Goal: Transaction & Acquisition: Purchase product/service

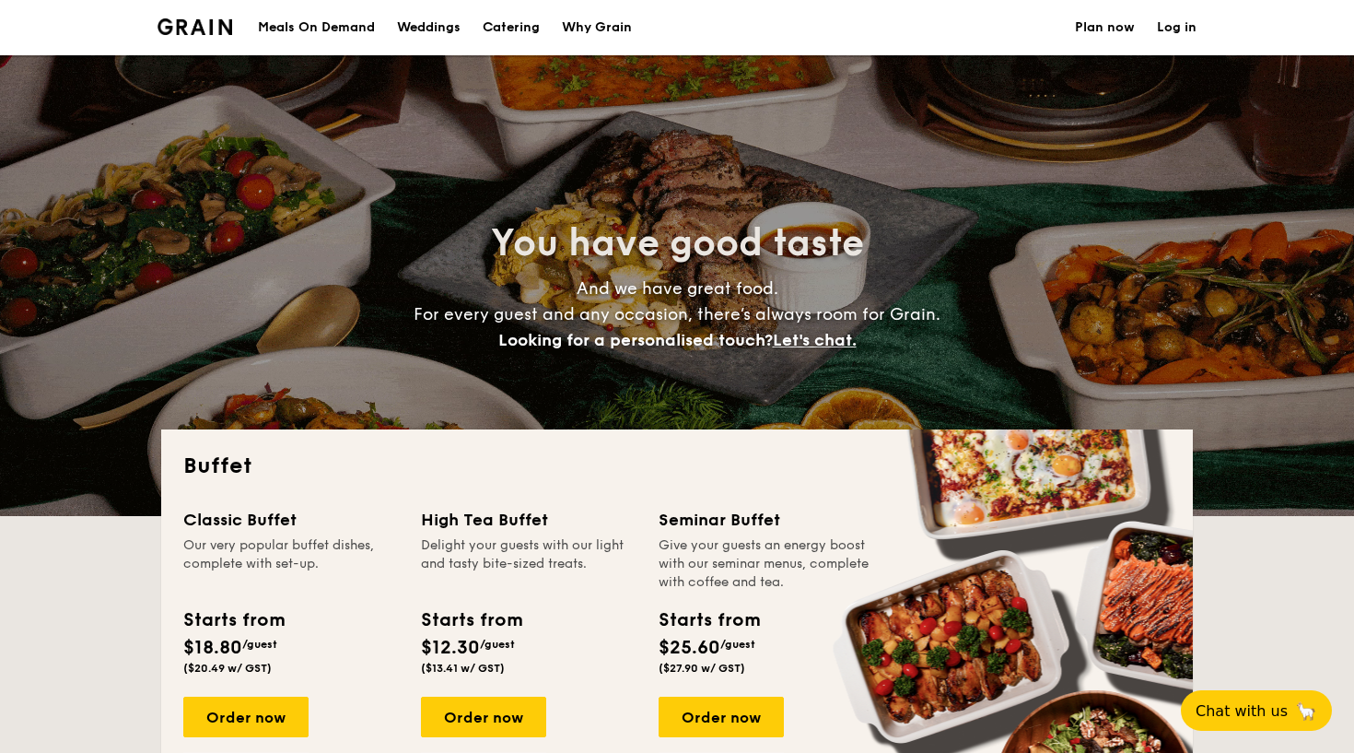
select select
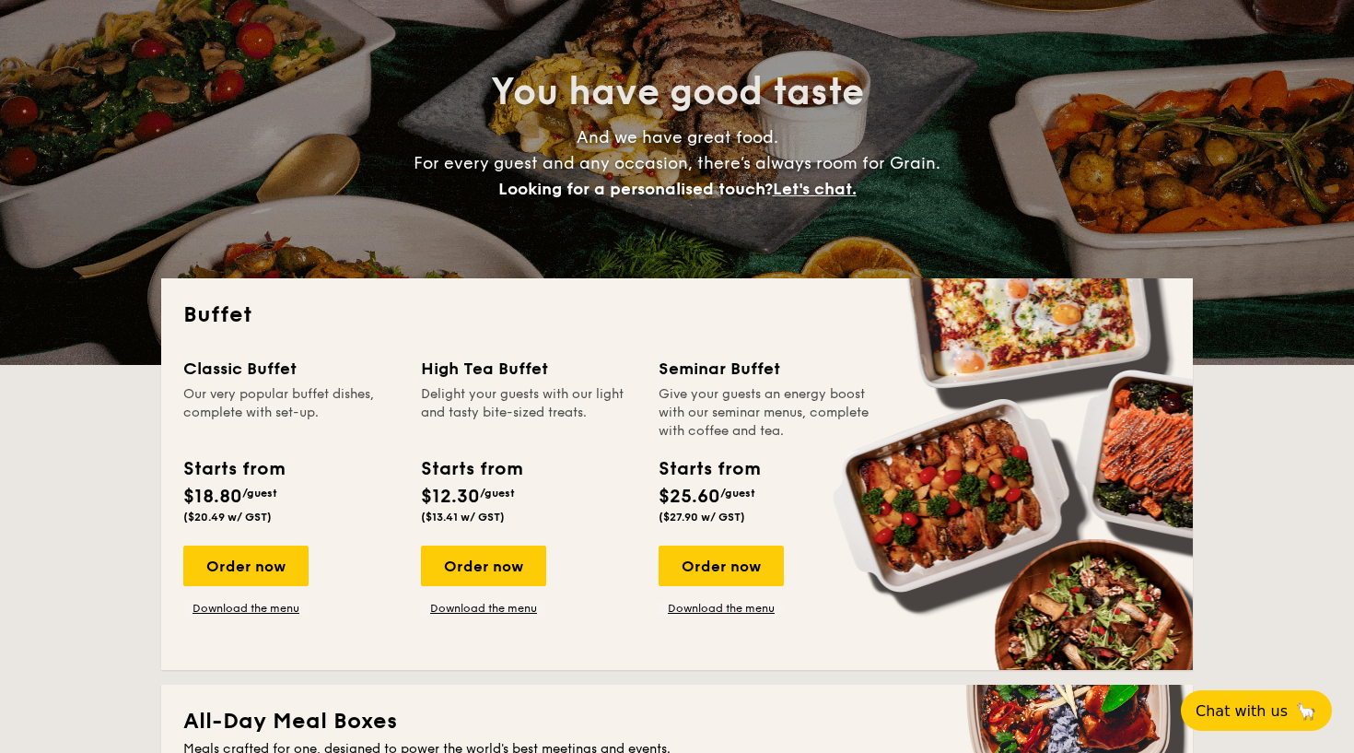
scroll to position [151, 0]
click at [234, 563] on div "Order now" at bounding box center [245, 565] width 125 height 41
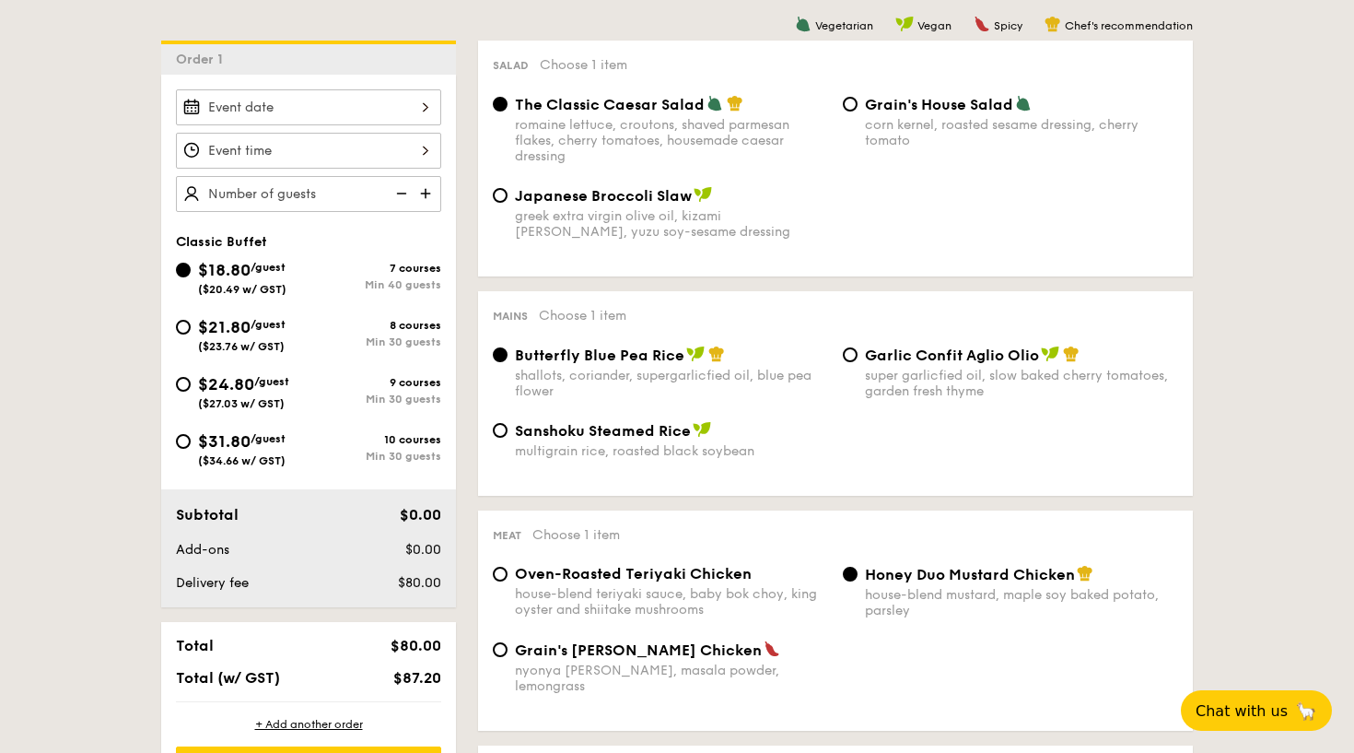
scroll to position [439, 0]
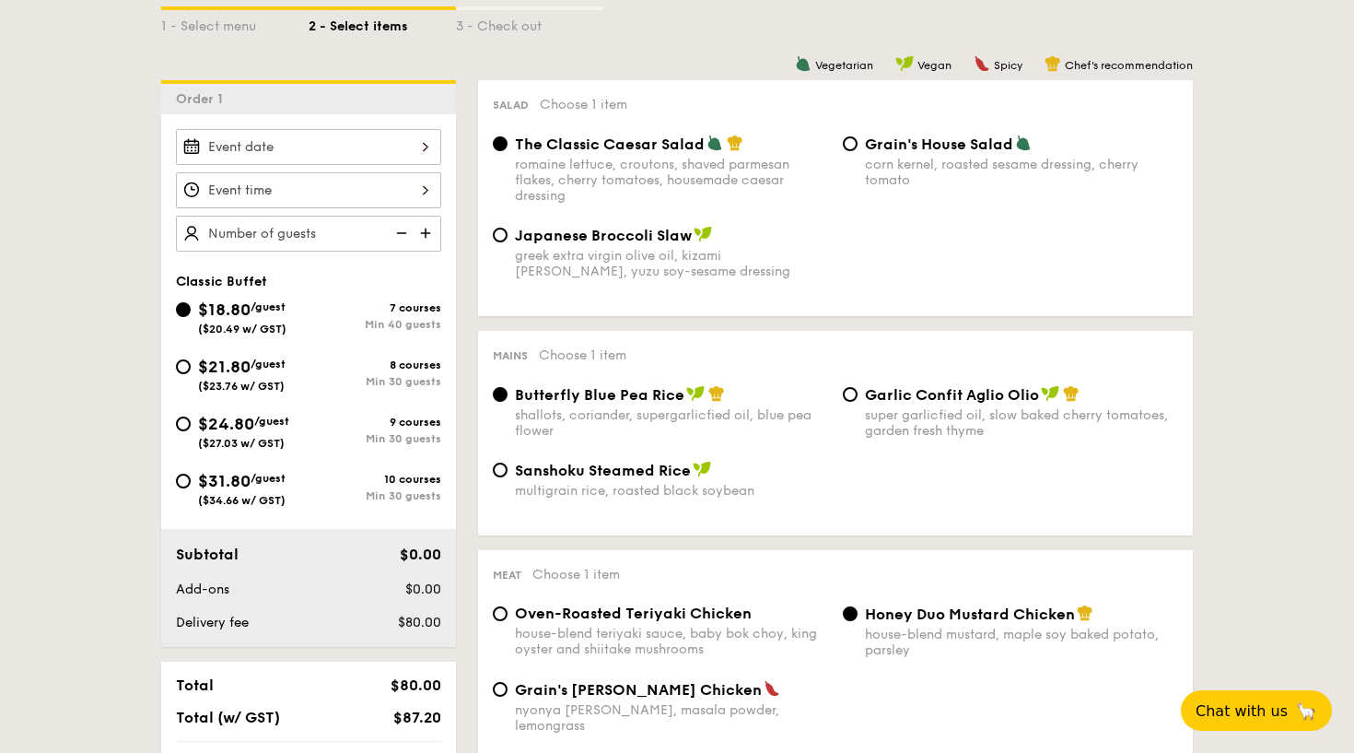
click at [230, 365] on span "$21.80" at bounding box center [224, 366] width 53 height 20
click at [191, 365] on input "$21.80 /guest ($23.76 w/ GST) 8 courses Min 30 guests" at bounding box center [183, 366] width 15 height 15
radio input "true"
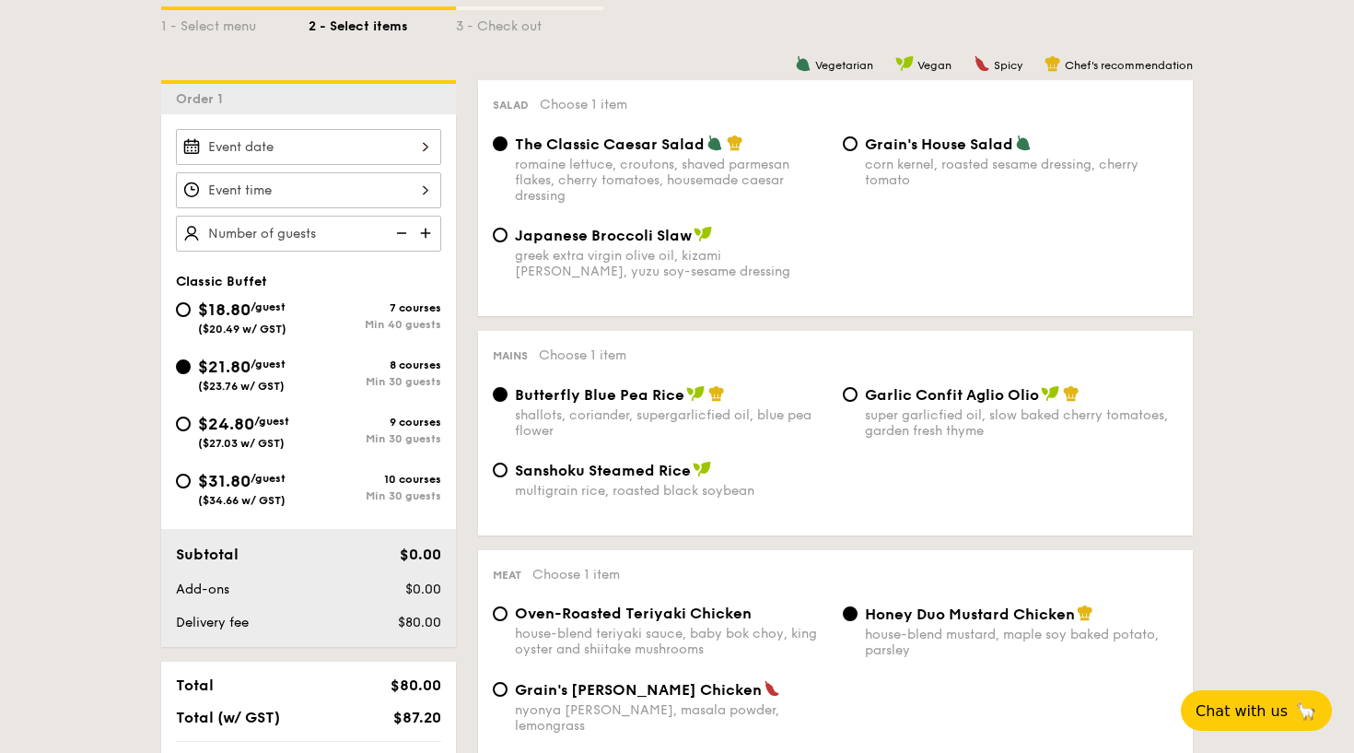
radio input "true"
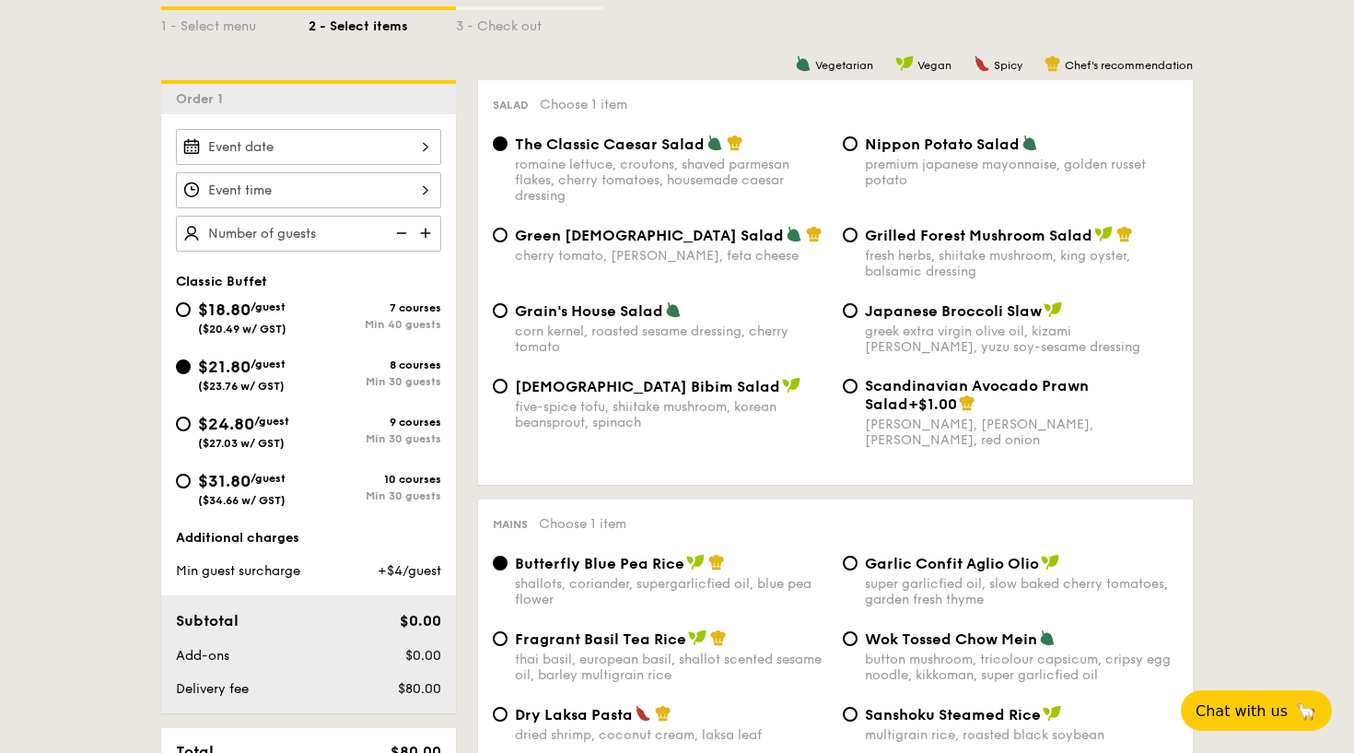
click at [281, 432] on div "$24.80 /guest ($27.03 w/ GST)" at bounding box center [243, 430] width 91 height 39
click at [191, 431] on input "$24.80 /guest ($27.03 w/ GST) 9 courses Min 30 guests" at bounding box center [183, 423] width 15 height 15
radio input "true"
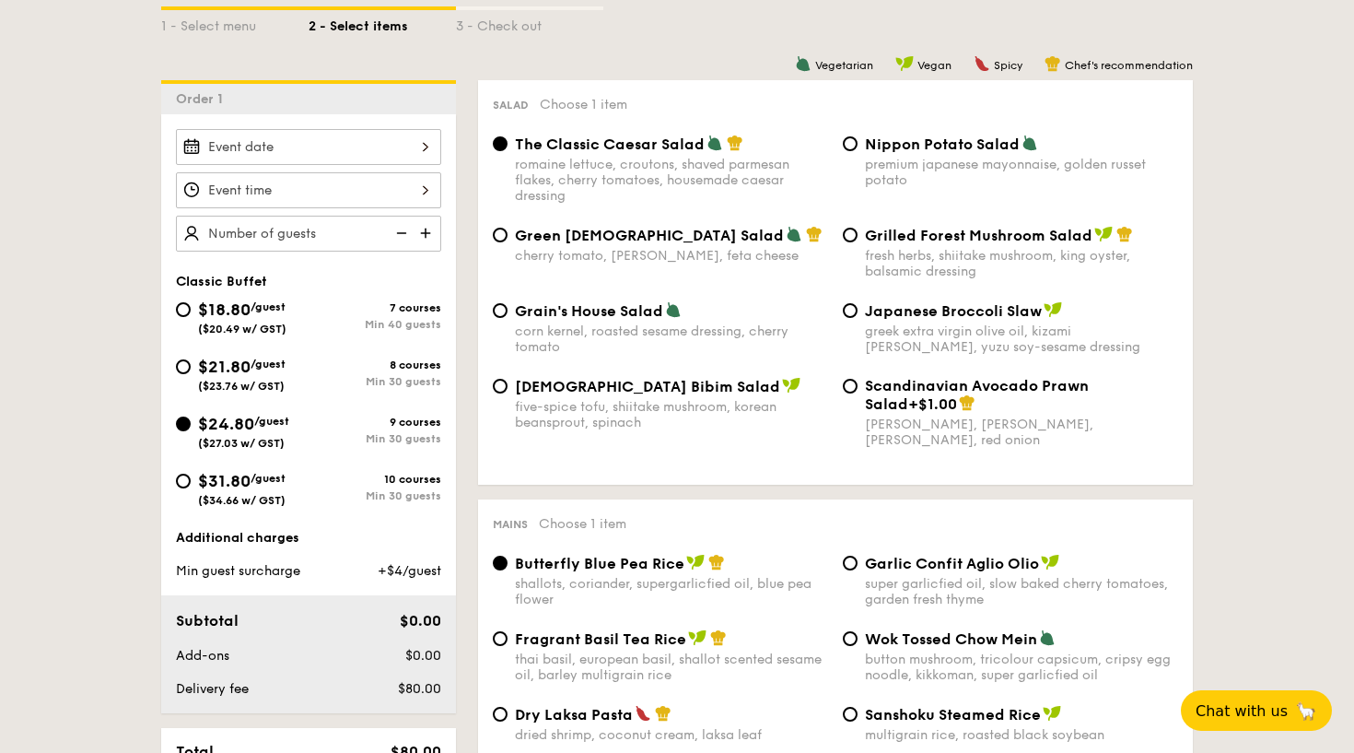
radio input "true"
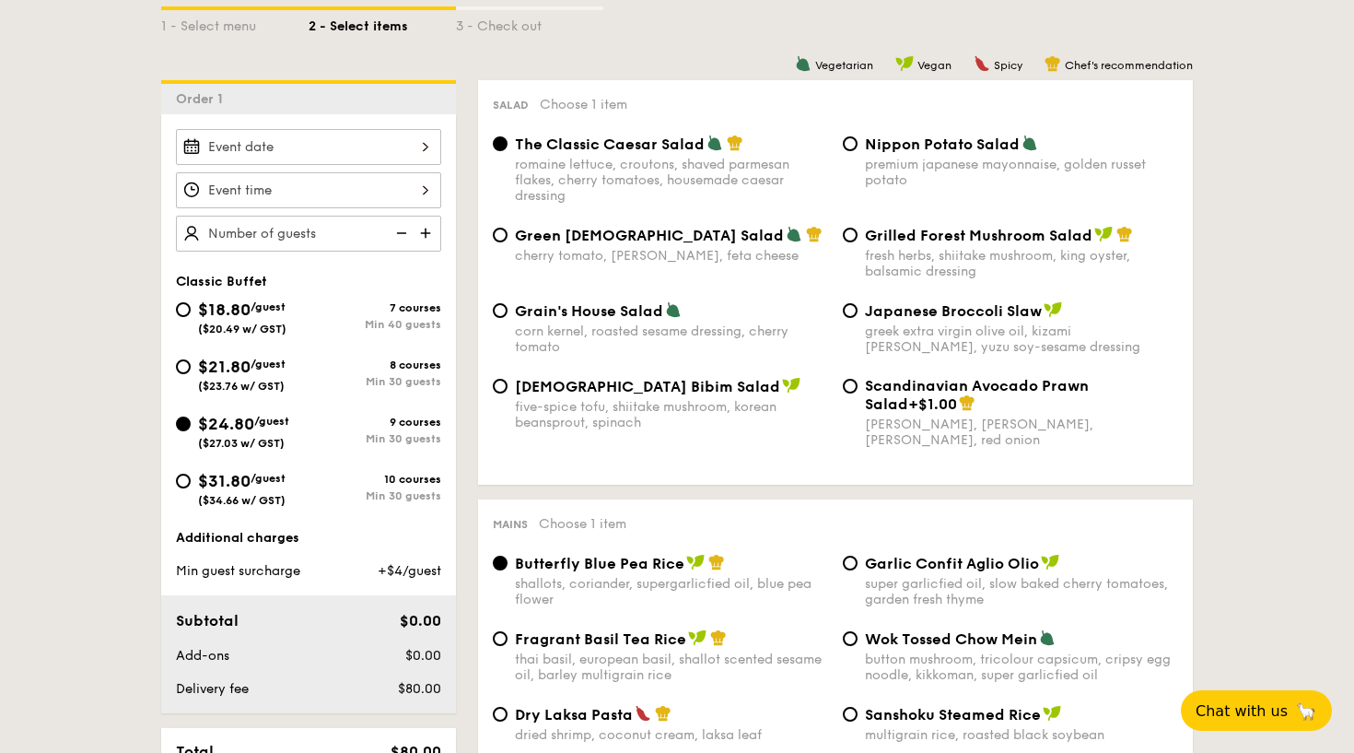
click at [278, 367] on span "/guest" at bounding box center [268, 363] width 35 height 13
click at [191, 367] on input "$21.80 /guest ($23.76 w/ GST) 8 courses Min 30 guests" at bounding box center [183, 366] width 15 height 15
radio input "true"
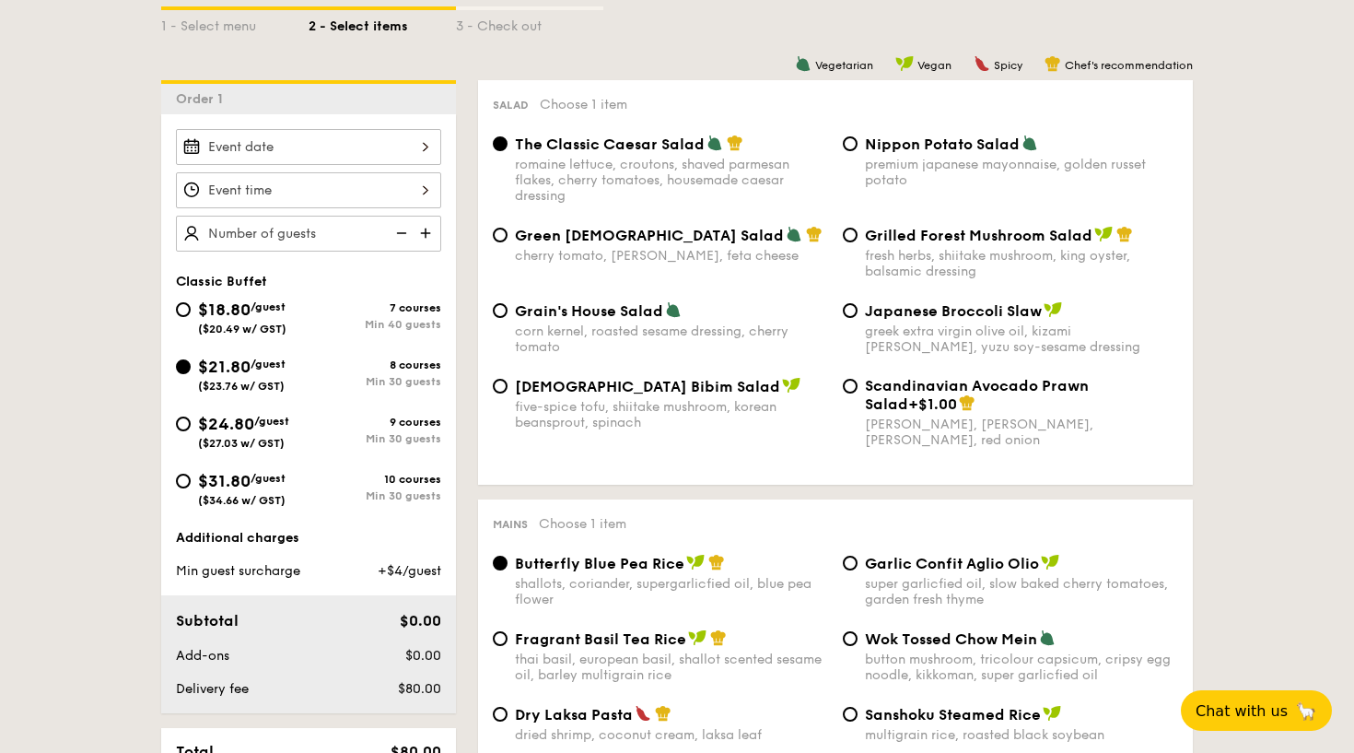
radio input "true"
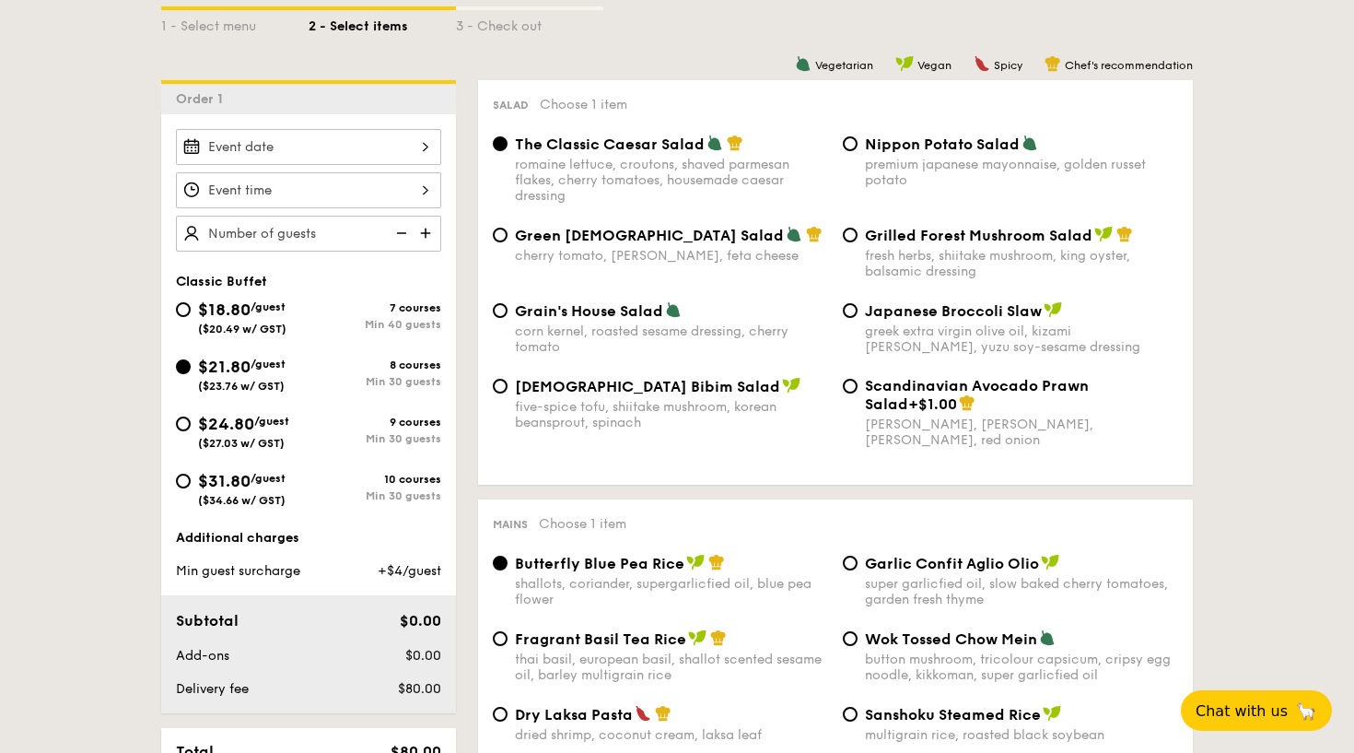
click at [909, 239] on span "Grilled Forest Mushroom Salad" at bounding box center [979, 236] width 228 height 18
click at [858, 239] on input "Grilled Forest Mushroom Salad fresh herbs, shiitake mushroom, king oyster, bals…" at bounding box center [850, 235] width 15 height 15
radio input "true"
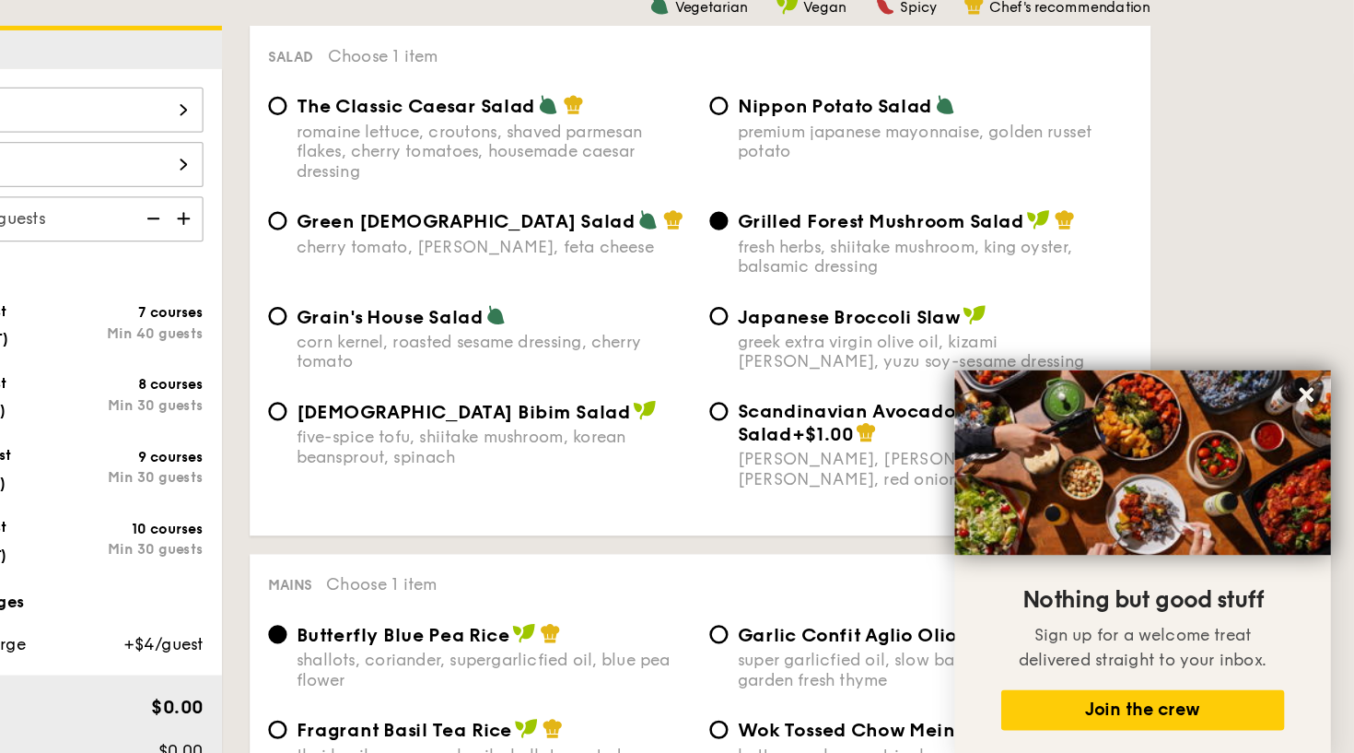
scroll to position [348, 0]
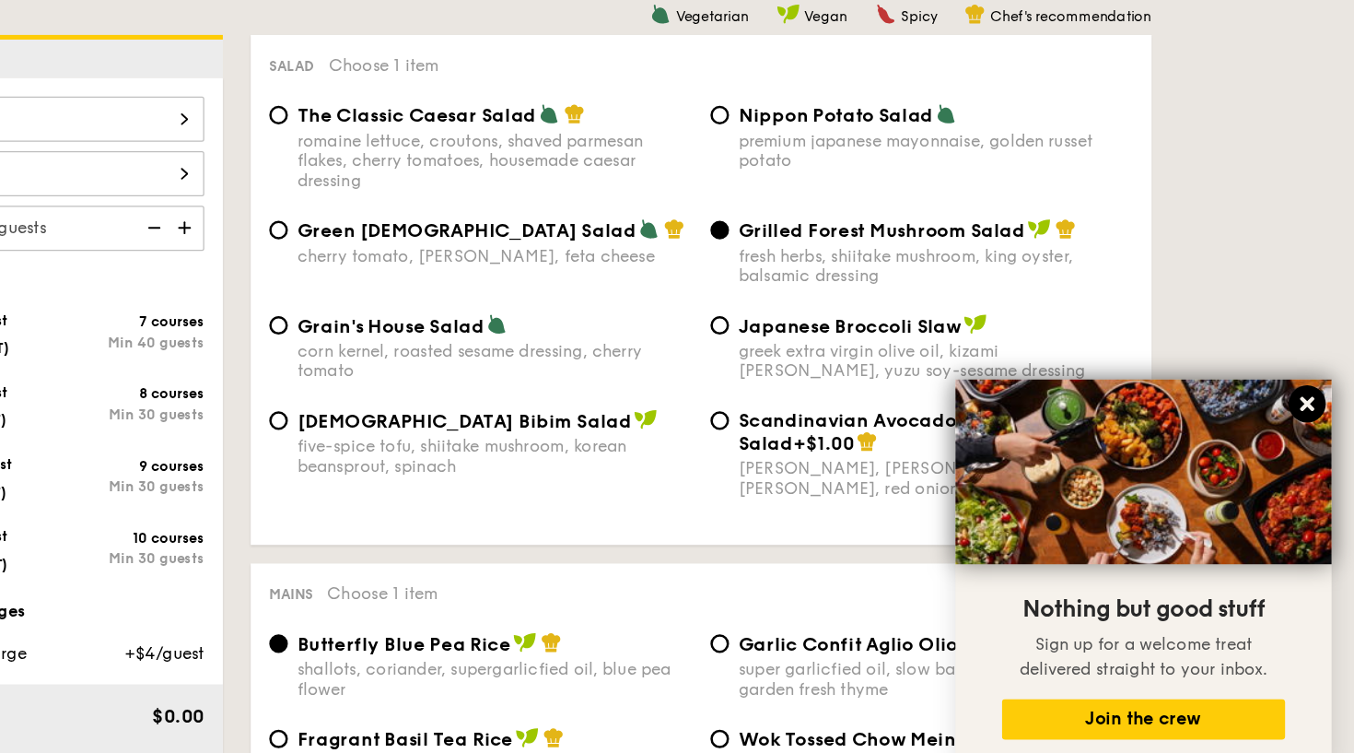
click at [1311, 459] on icon at bounding box center [1316, 464] width 11 height 11
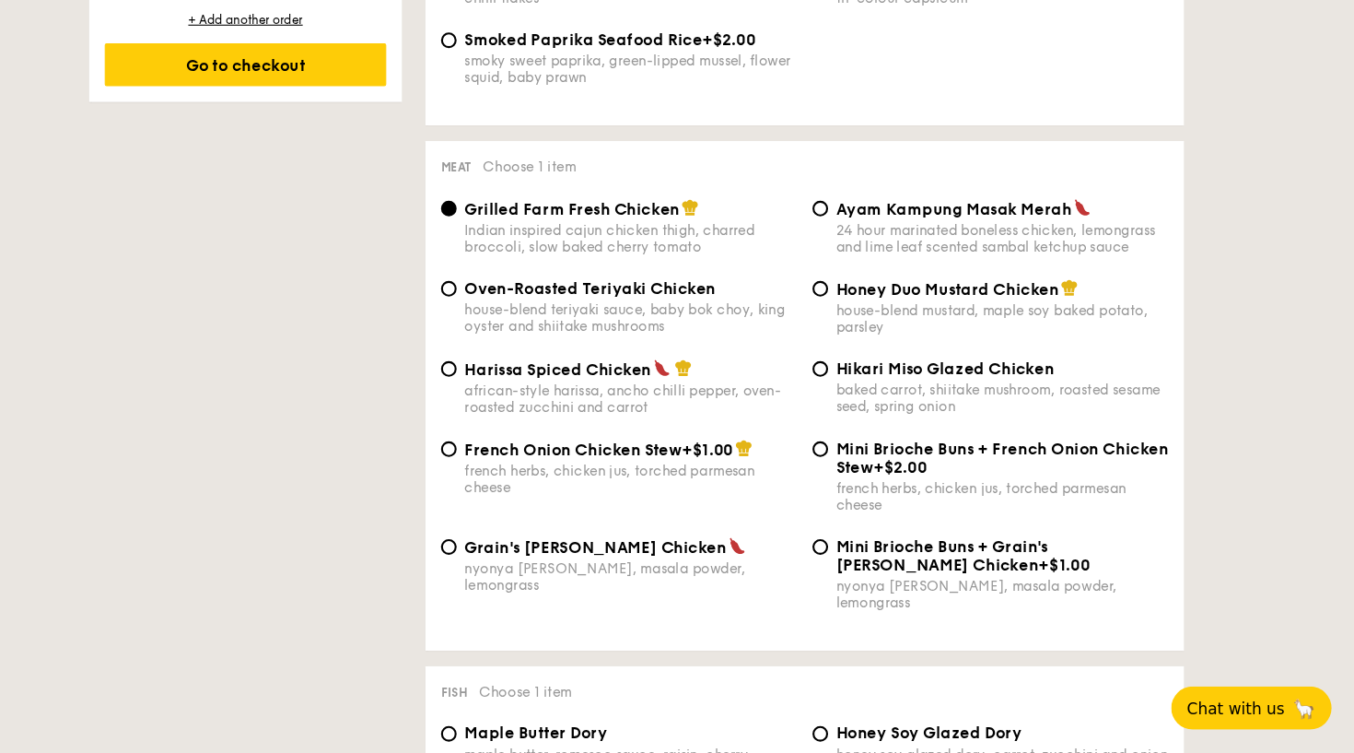
scroll to position [1221, 0]
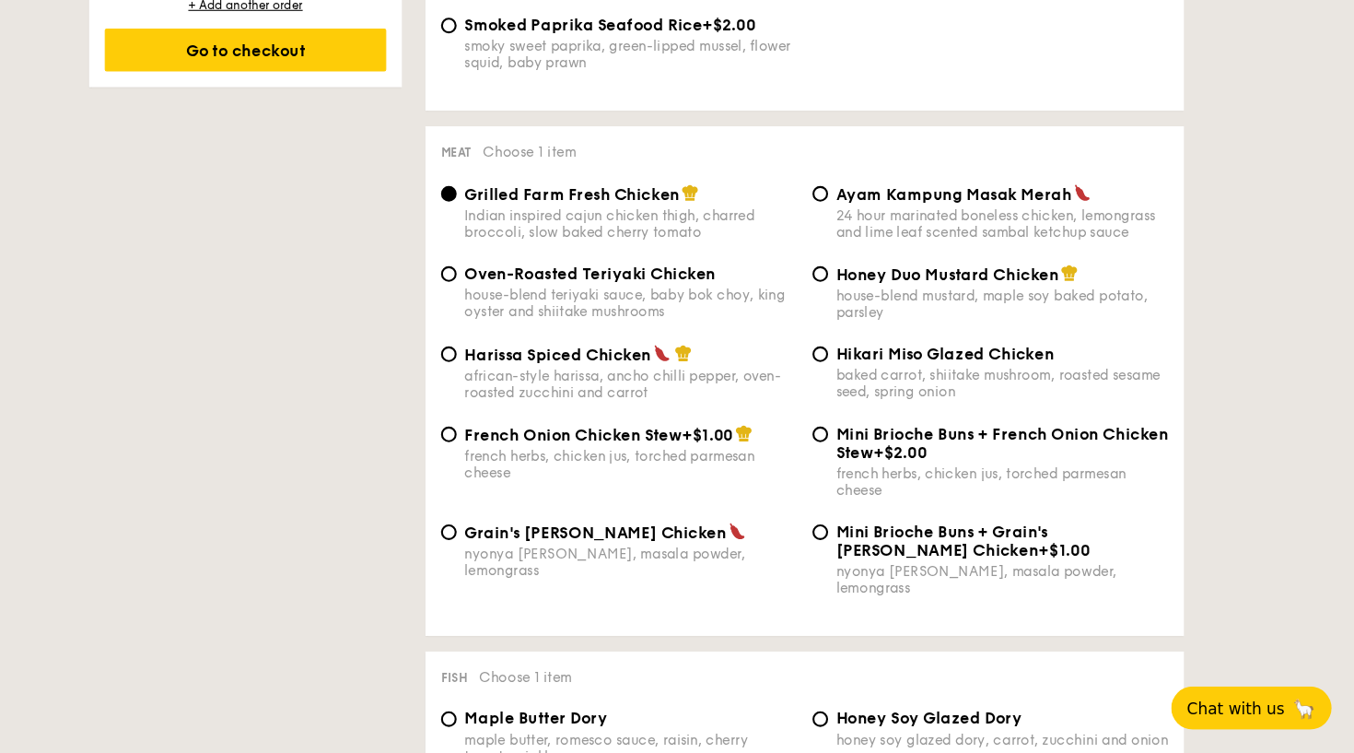
click at [635, 292] on span "Oven-Roasted Teriyaki Chicken" at bounding box center [633, 301] width 237 height 18
click at [508, 294] on input "Oven-Roasted Teriyaki Chicken house-blend teriyaki sauce, baby bok choy, king o…" at bounding box center [500, 301] width 15 height 15
radio input "true"
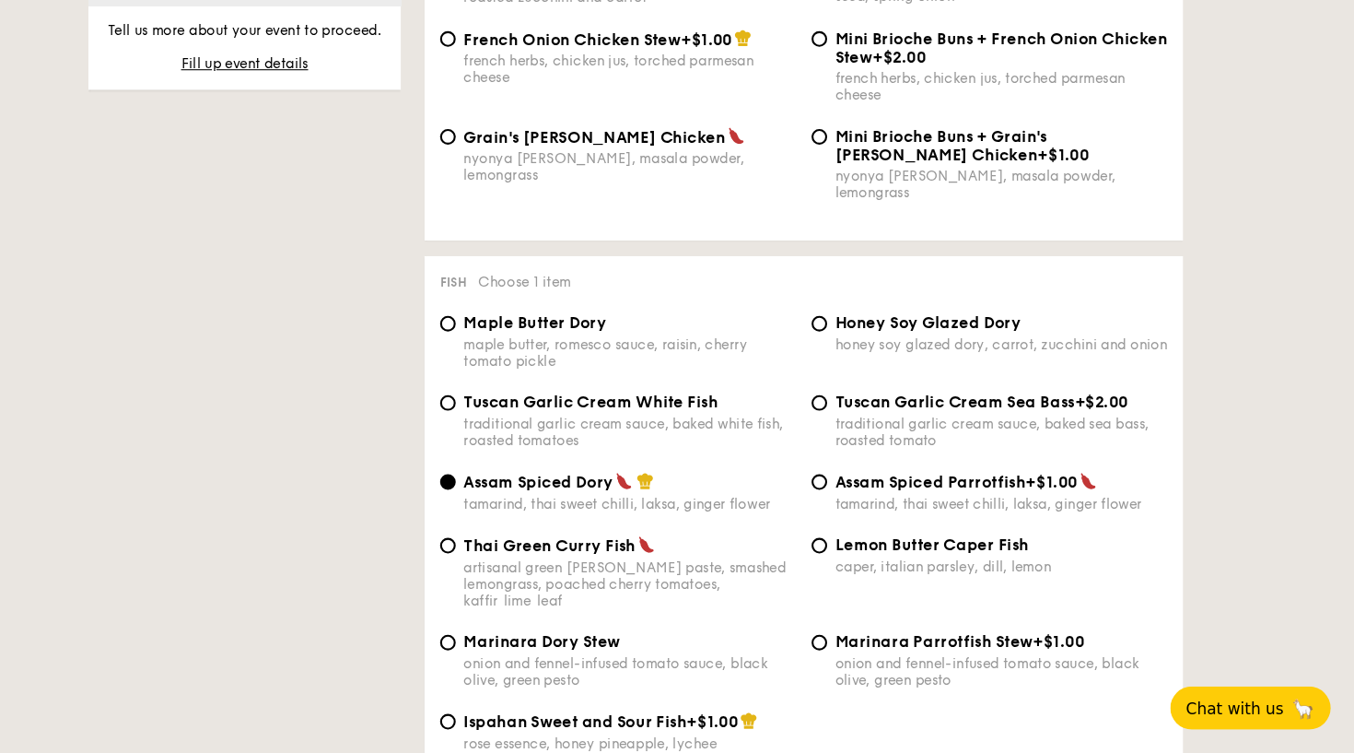
scroll to position [1714, 0]
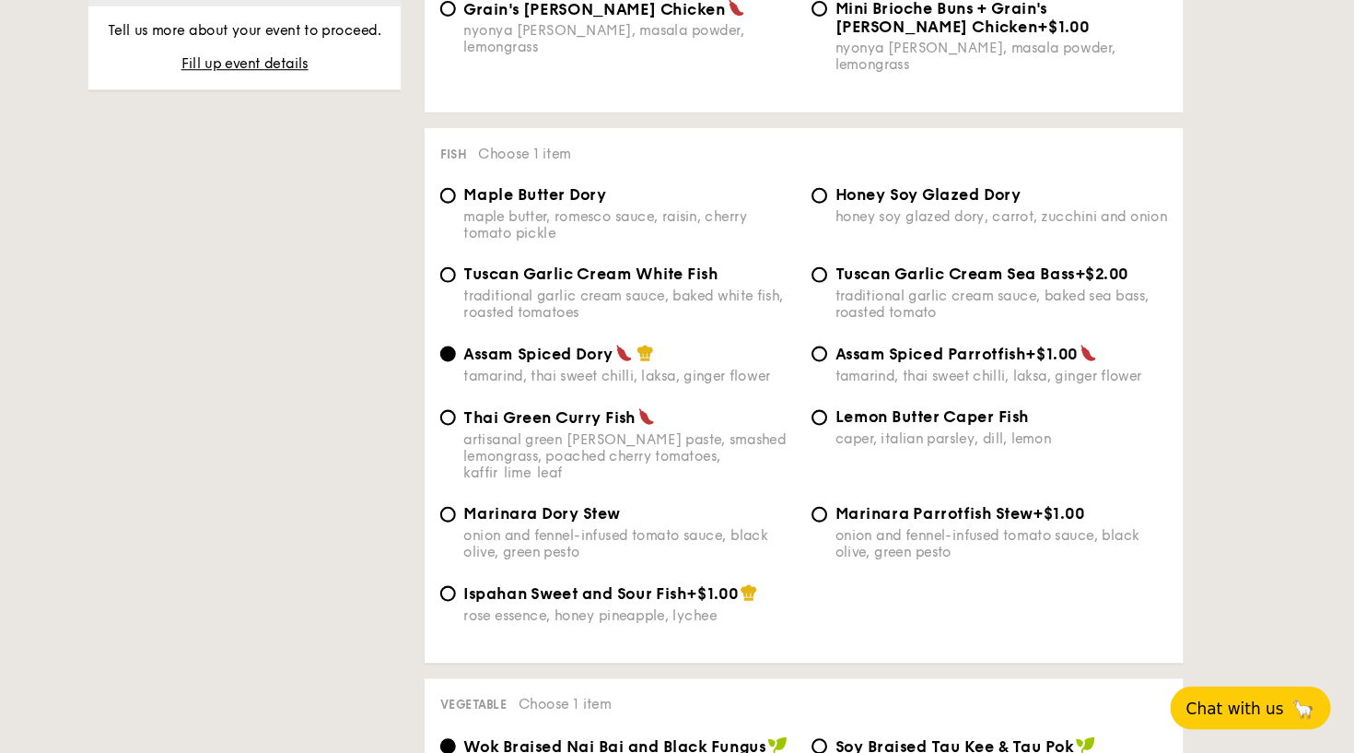
click at [655, 314] on div "traditional garlic cream sauce, baked white fish, roasted tomatoes" at bounding box center [671, 329] width 313 height 31
click at [508, 295] on input "Tuscan Garlic Cream White Fish traditional garlic cream sauce, baked white fish…" at bounding box center [500, 302] width 15 height 15
radio input "true"
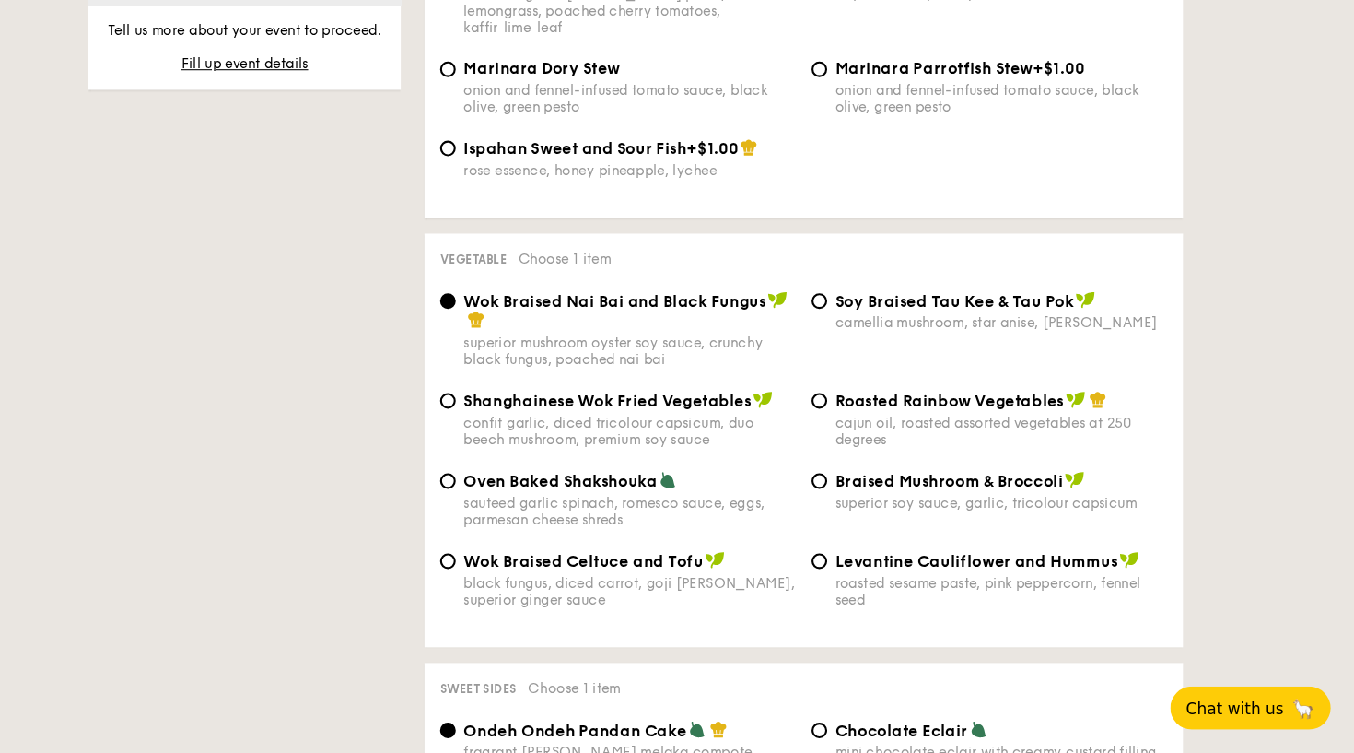
scroll to position [2154, 0]
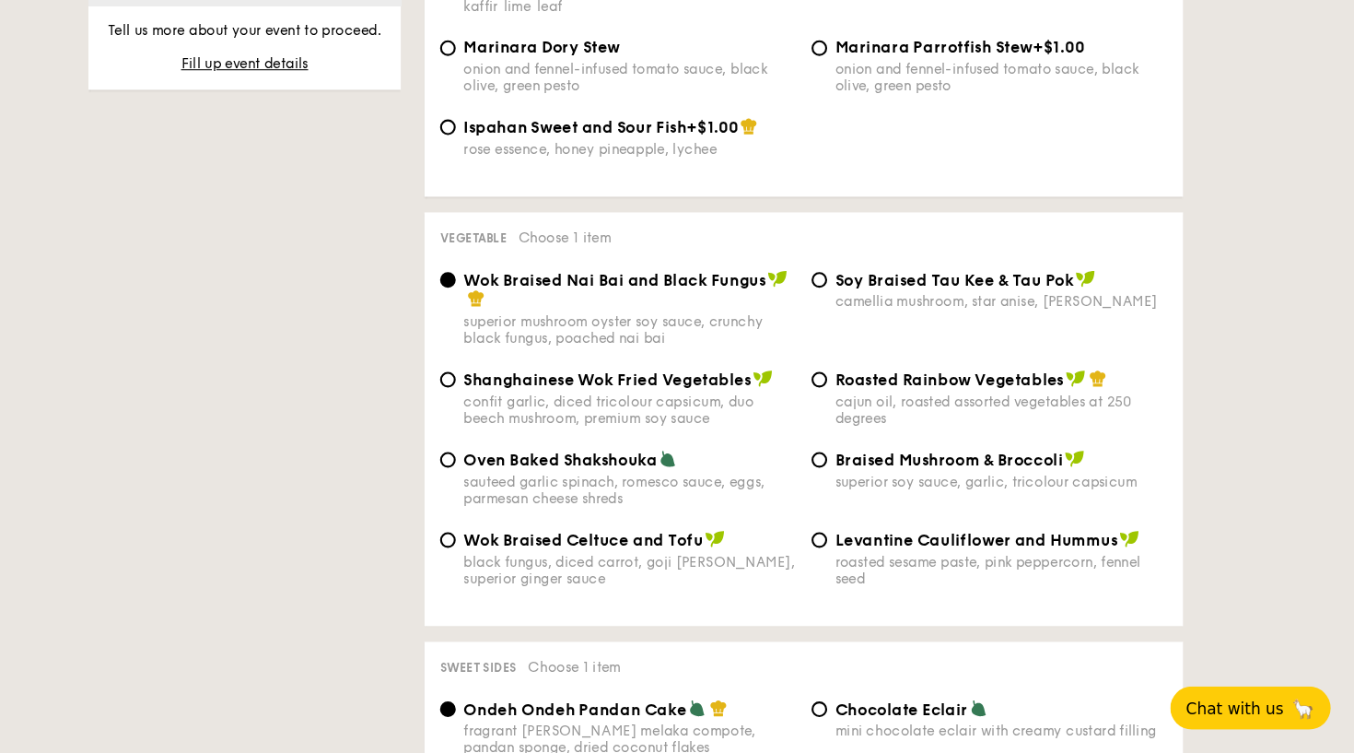
click at [865, 468] on span "Braised Mushroom & Broccoli" at bounding box center [972, 477] width 215 height 18
click at [843, 469] on input "Braised Mushroom & Broccoli superior soy sauce, garlic, tricolour capsicum" at bounding box center [850, 476] width 15 height 15
radio input "true"
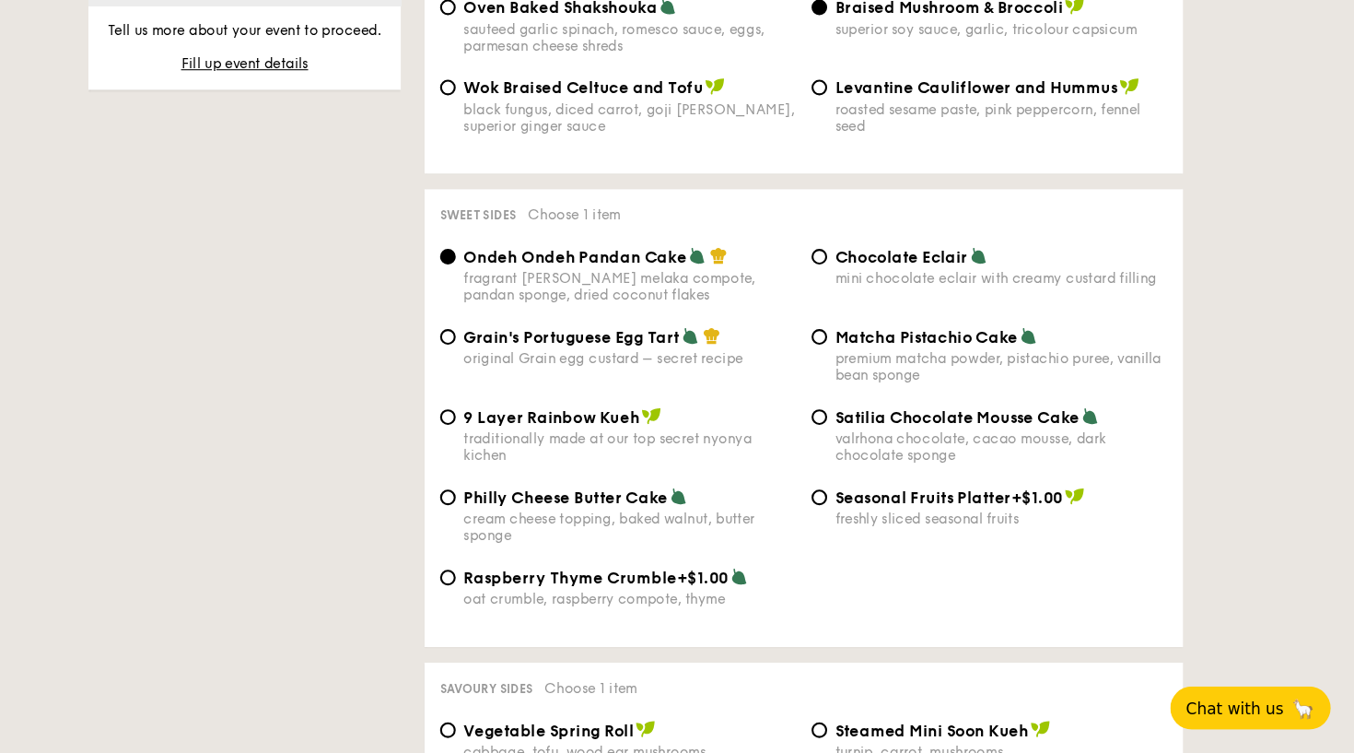
scroll to position [2597, 0]
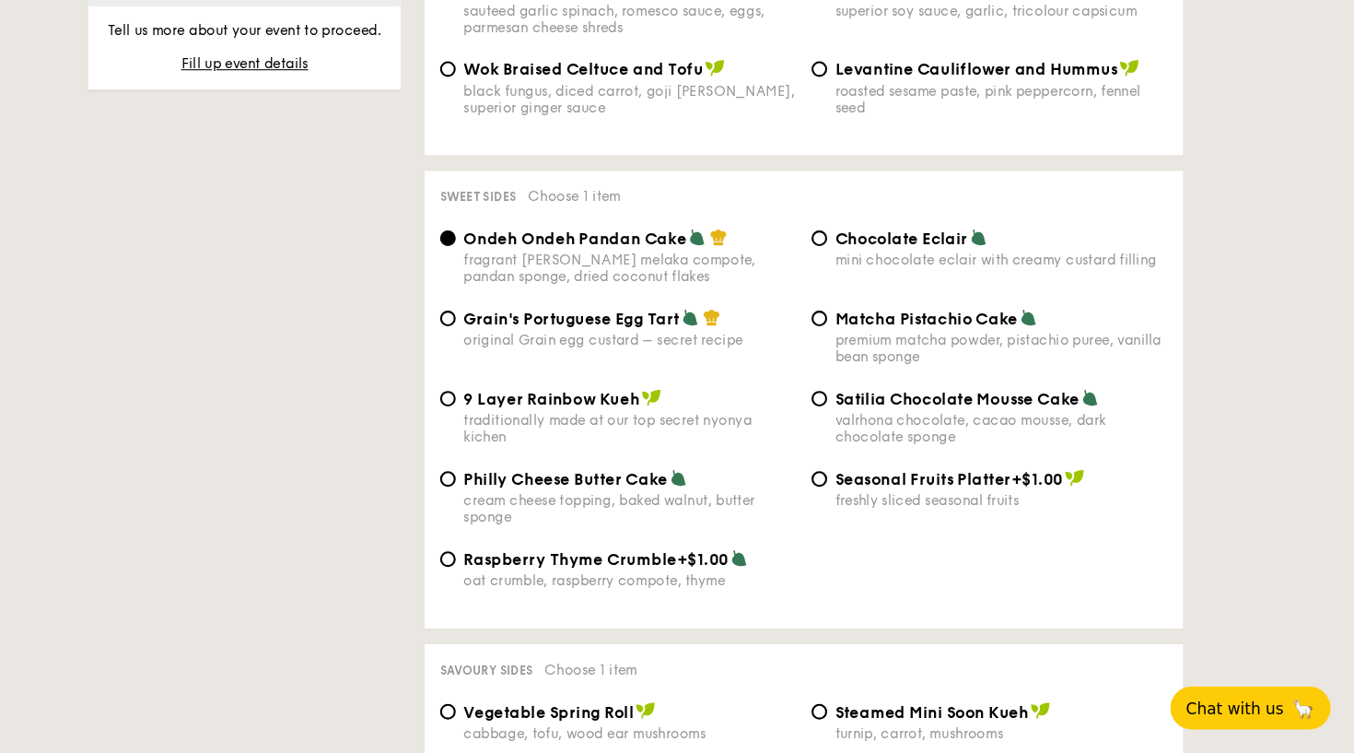
click at [865, 281] on div "mini chocolate eclair with creamy custard filling" at bounding box center [1021, 289] width 313 height 16
click at [843, 261] on input "Chocolate Eclair mini chocolate eclair with creamy custard filling" at bounding box center [850, 268] width 15 height 15
radio input "true"
click at [568, 335] on span "Grain's Portuguese Egg Tart" at bounding box center [617, 344] width 204 height 18
click at [508, 336] on input "Grain's Portuguese Egg Tart original Grain egg custard – secret recipe" at bounding box center [500, 343] width 15 height 15
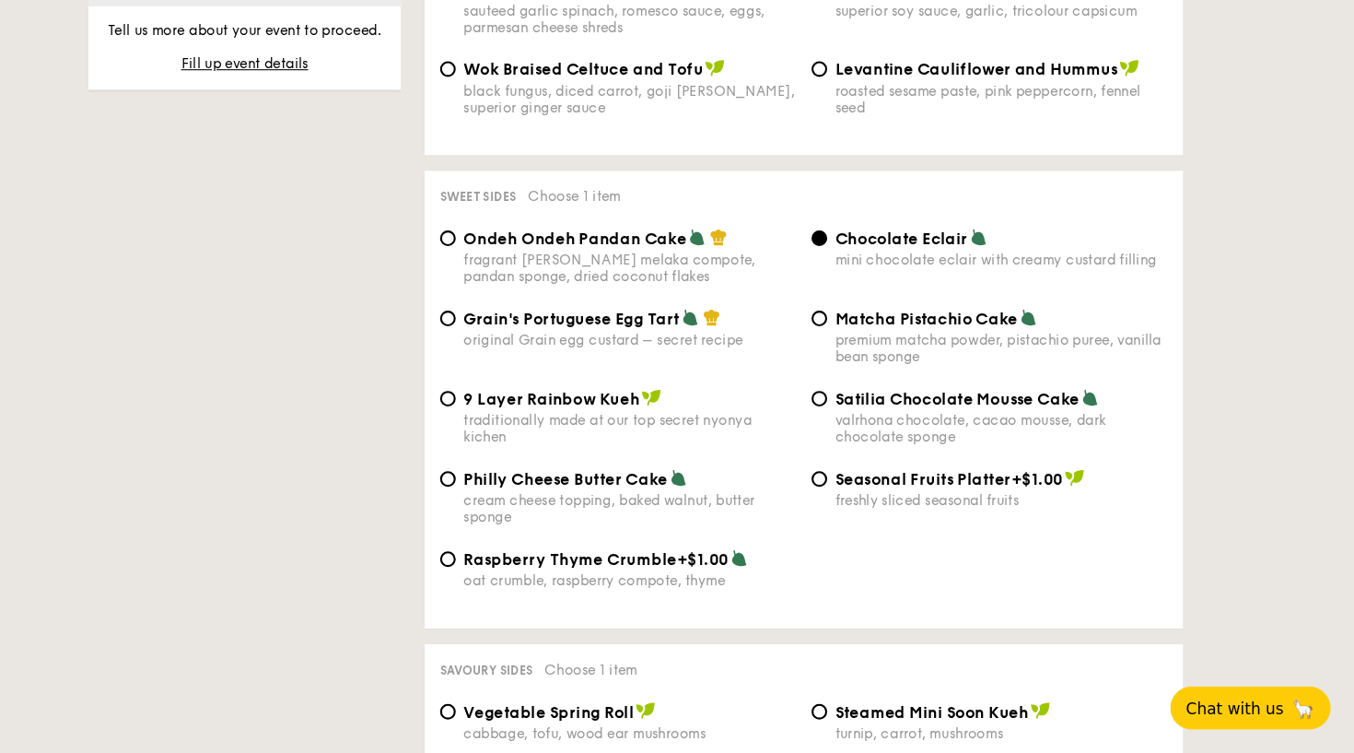
radio input "true"
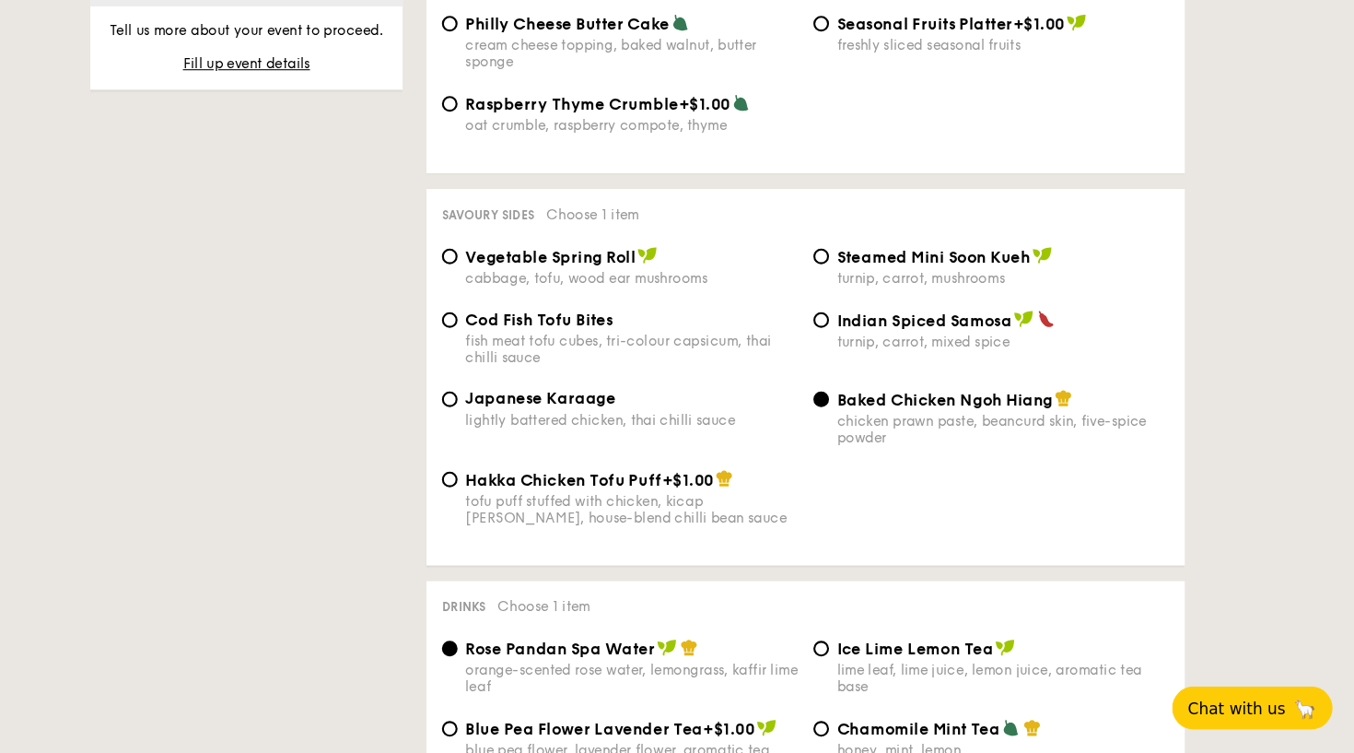
scroll to position [3030, 0]
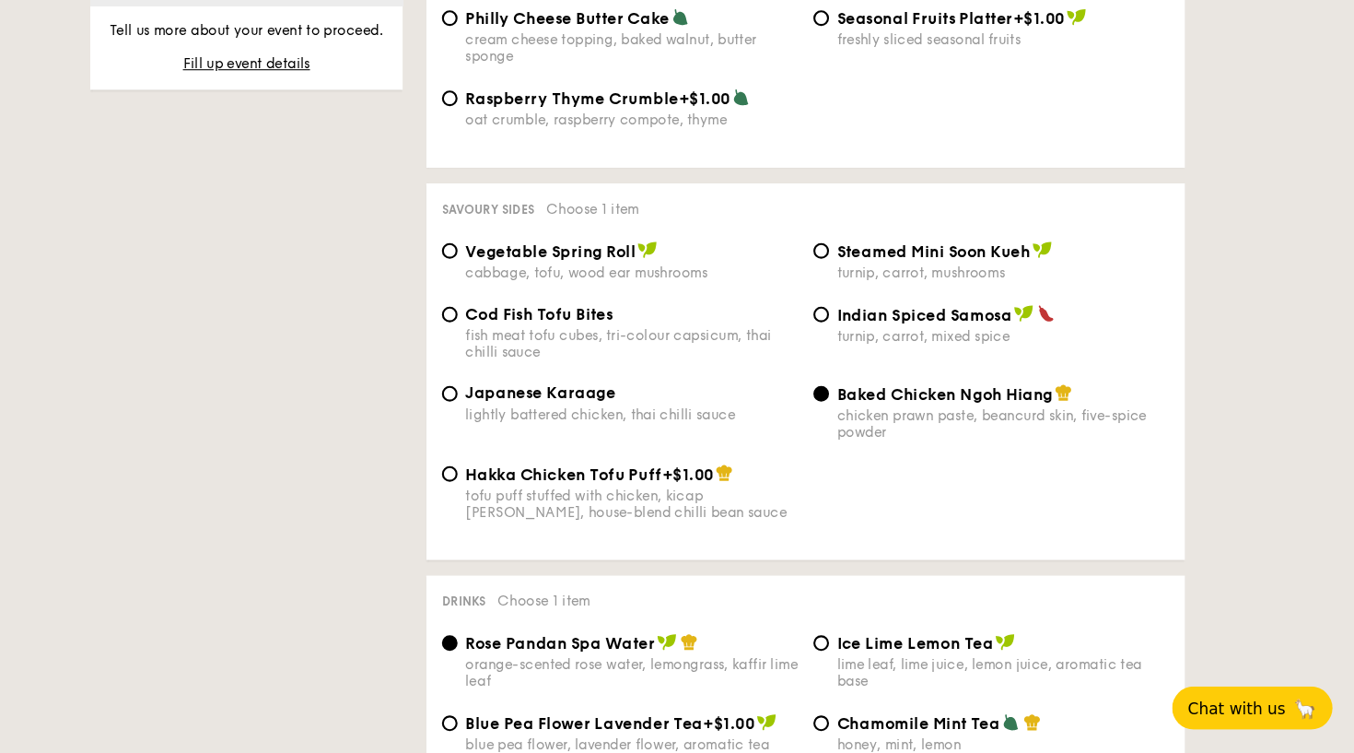
click at [585, 426] on div "lightly battered chicken, thai chilli sauce" at bounding box center [671, 434] width 313 height 16
click at [508, 407] on input "Japanese Karaage lightly battered chicken, thai chilli sauce" at bounding box center [500, 414] width 15 height 15
radio input "true"
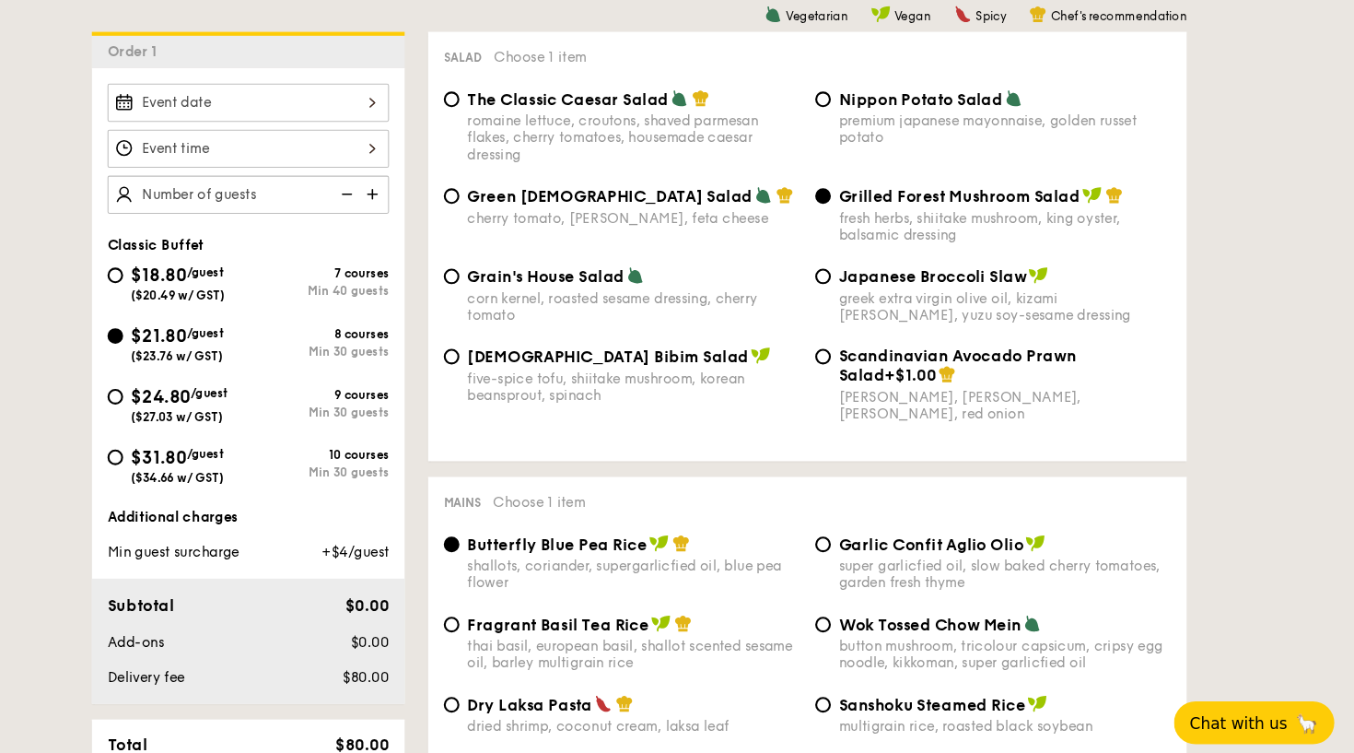
scroll to position [513, 0]
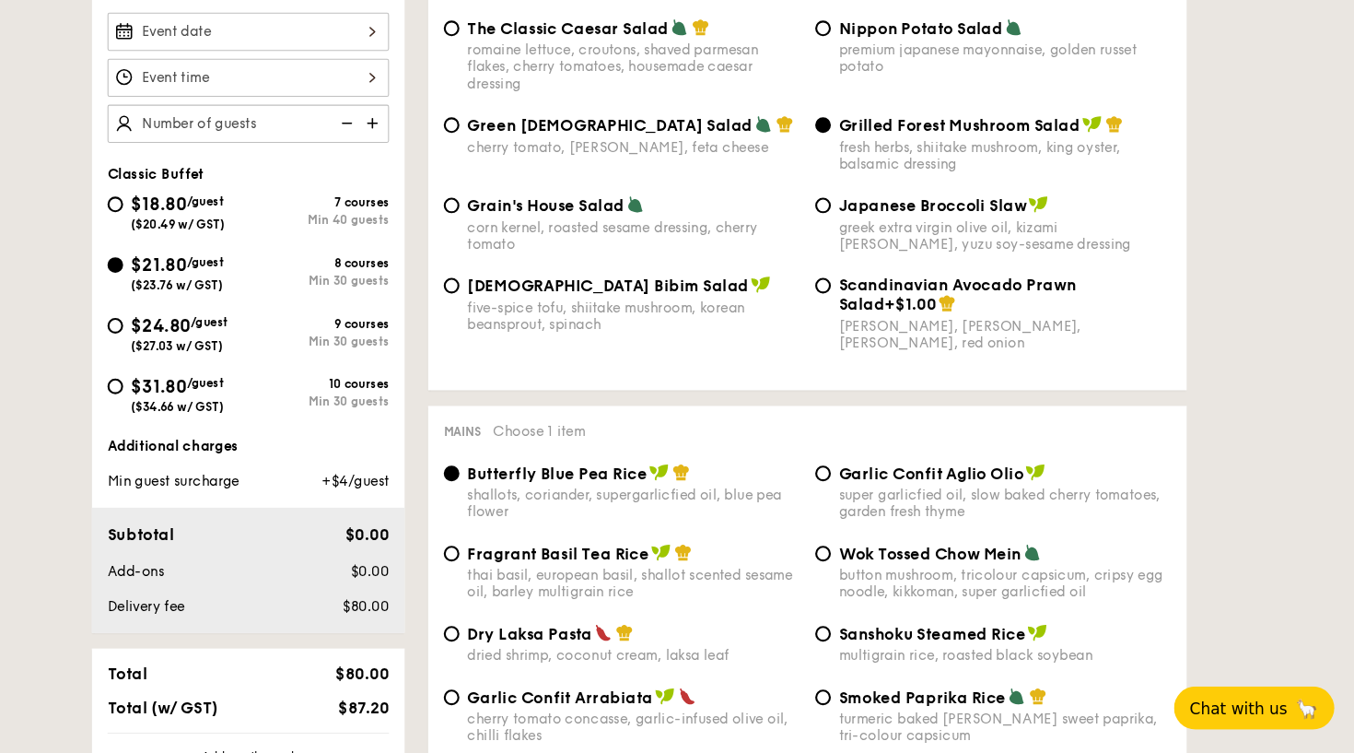
click at [414, 142] on img at bounding box center [428, 159] width 28 height 35
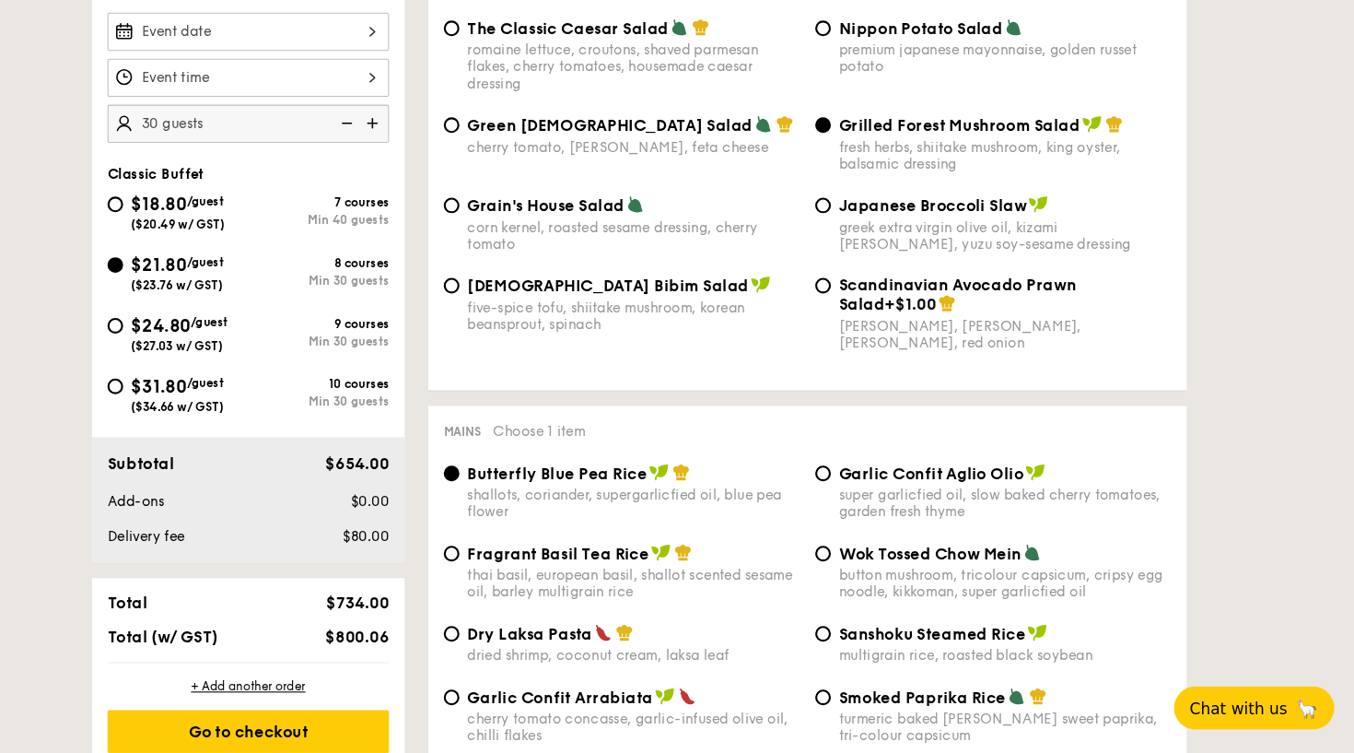
click at [414, 142] on img at bounding box center [428, 159] width 28 height 35
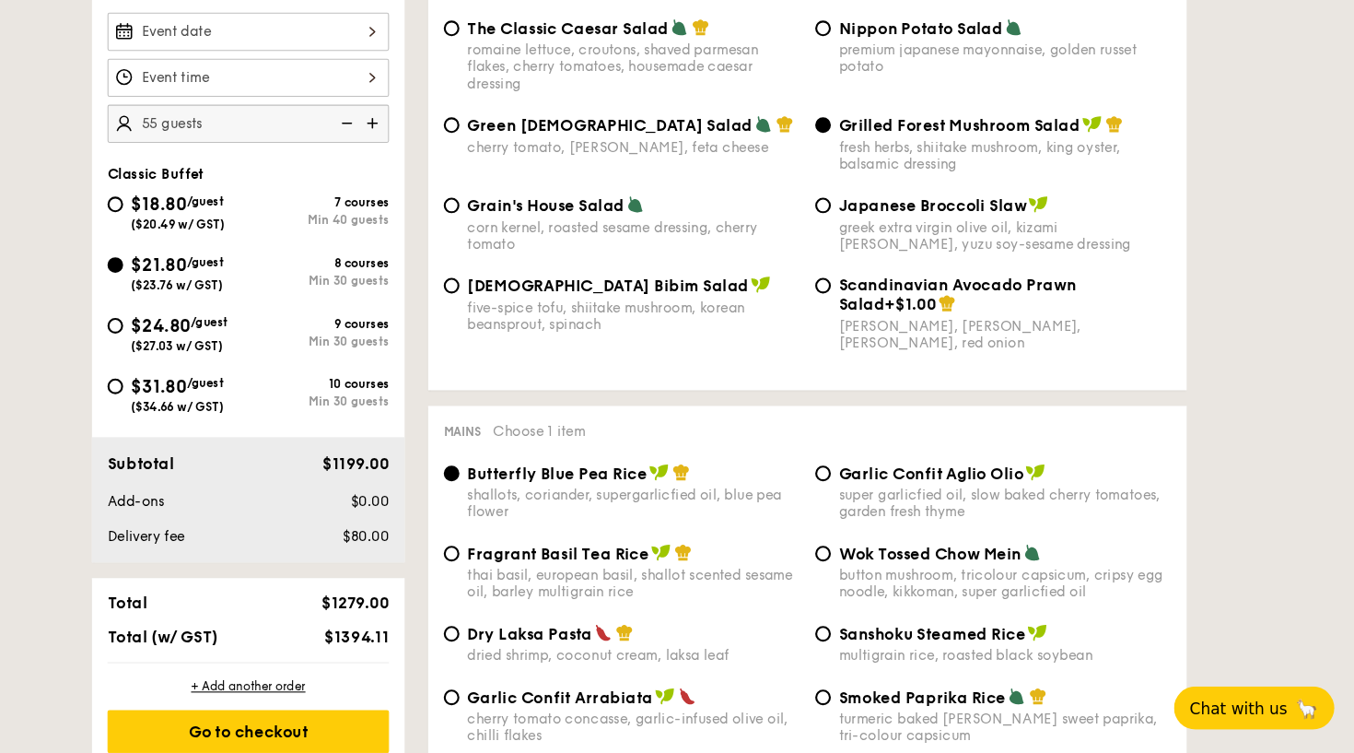
click at [414, 142] on img at bounding box center [428, 159] width 28 height 35
type input "60 guests"
drag, startPoint x: 323, startPoint y: 474, endPoint x: 346, endPoint y: 487, distance: 26.4
click at [346, 487] on div "Subtotal $1308.00 Add-ons $0.00 Delivery fee [GEOGRAPHIC_DATA]" at bounding box center [308, 514] width 295 height 118
drag, startPoint x: 317, startPoint y: 497, endPoint x: 394, endPoint y: 496, distance: 77.4
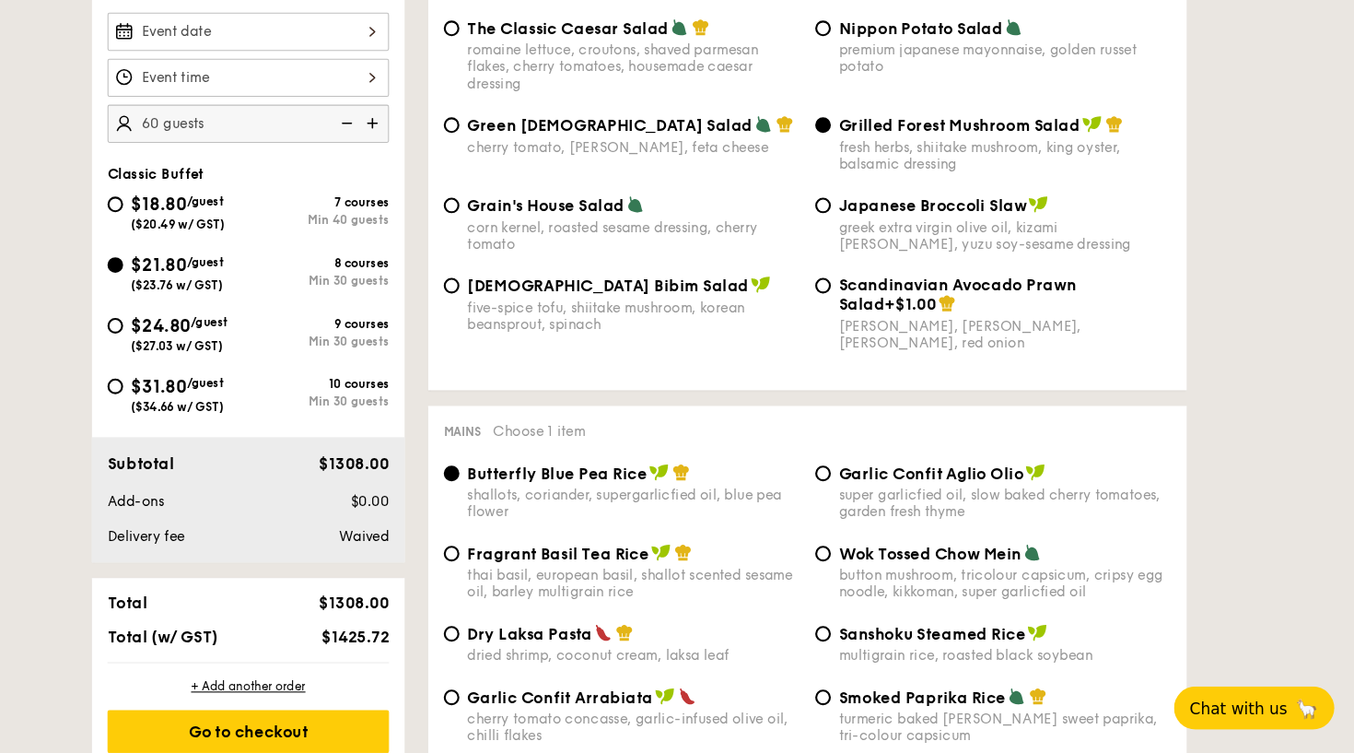
click at [394, 541] on span "Waived" at bounding box center [417, 549] width 47 height 16
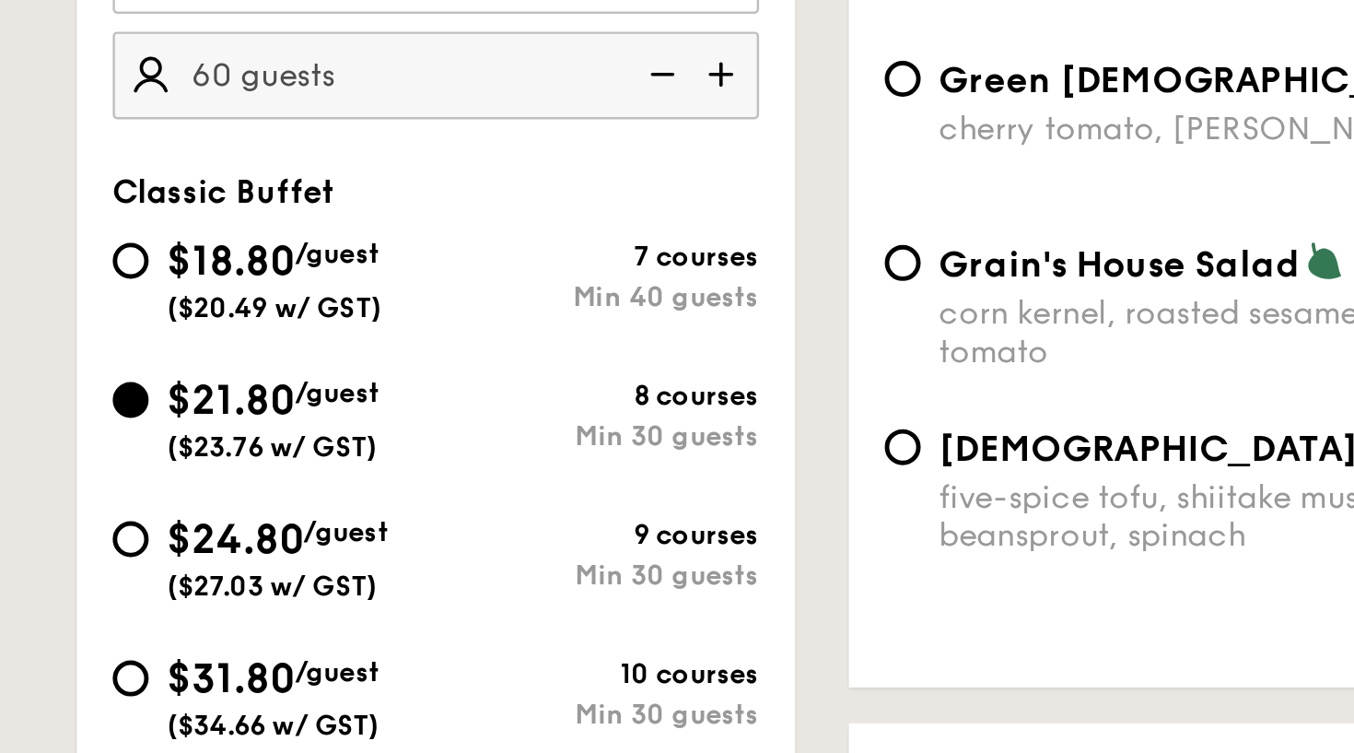
scroll to position [463, 0]
